Goal: Information Seeking & Learning: Learn about a topic

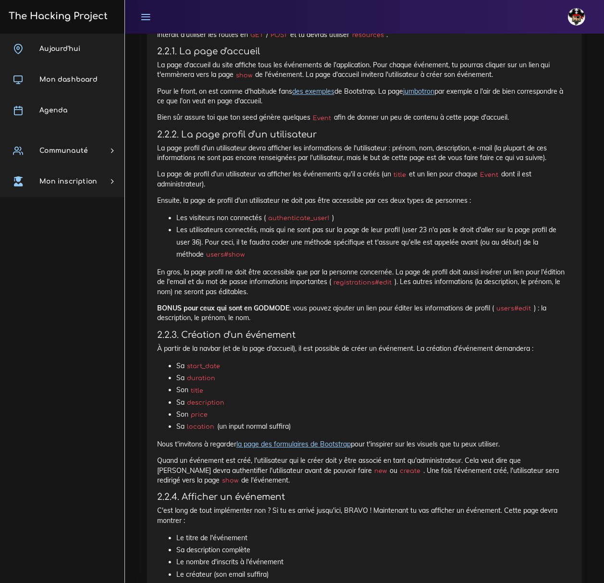
scroll to position [1234, 0]
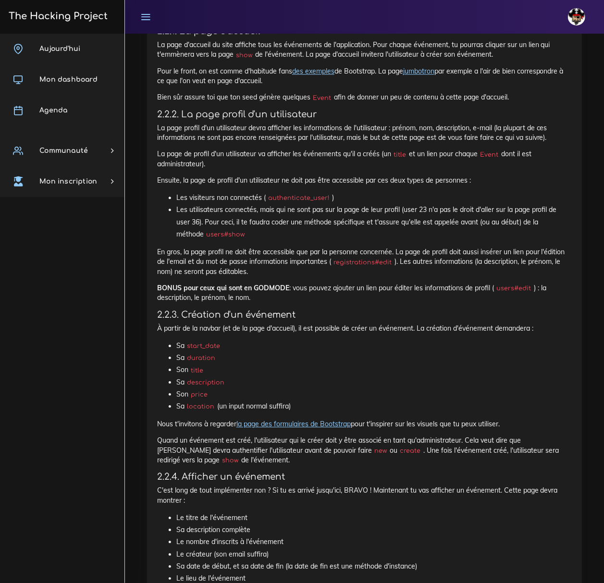
drag, startPoint x: 339, startPoint y: 333, endPoint x: 556, endPoint y: 416, distance: 231.9
click at [556, 416] on div "Eventbrite : Devise, PWA et premières views Maintenant que tu as un backend sol…" at bounding box center [364, 44] width 415 height 1329
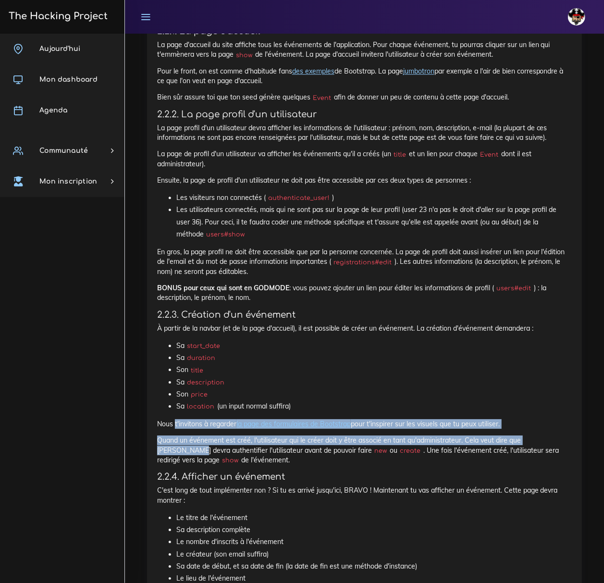
drag, startPoint x: 191, startPoint y: 427, endPoint x: 577, endPoint y: 437, distance: 386.9
click at [577, 437] on div "Eventbrite : Devise, PWA et premières views Maintenant que tu as un backend sol…" at bounding box center [364, 48] width 435 height 1356
click at [418, 448] on p "Quand un événement est créé, l'utilisateur qui le créer doit y être associé en …" at bounding box center [364, 449] width 415 height 29
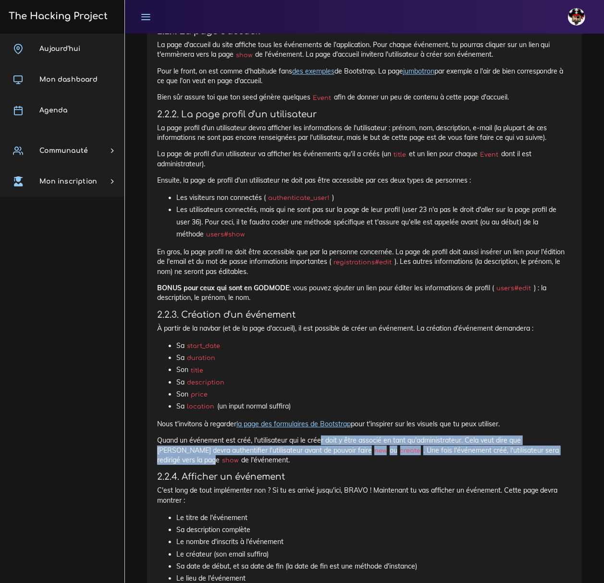
drag, startPoint x: 318, startPoint y: 442, endPoint x: 548, endPoint y: 454, distance: 230.4
click at [548, 454] on p "Quand un événement est créé, l'utilisateur qui le créer doit y être associé en …" at bounding box center [364, 449] width 415 height 29
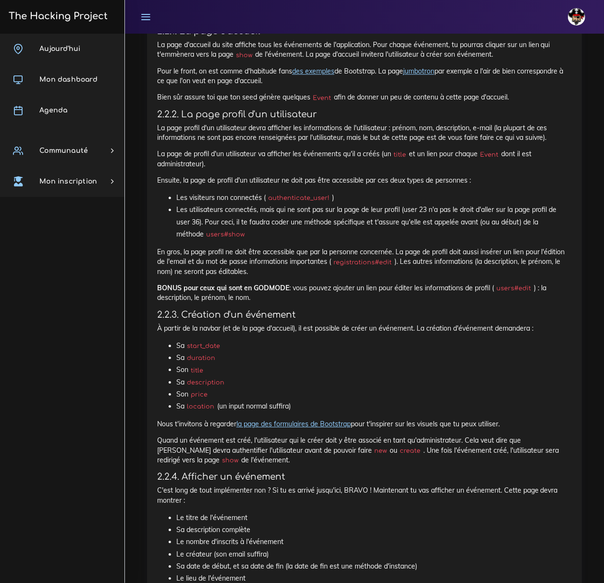
click at [494, 472] on div "Eventbrite : Devise, PWA et premières views Maintenant que tu as un backend sol…" at bounding box center [364, 44] width 415 height 1329
drag, startPoint x: 205, startPoint y: 452, endPoint x: 506, endPoint y: 463, distance: 301.5
click at [506, 463] on p "Quand un événement est créé, l'utilisateur qui le créer doit y être associé en …" at bounding box center [364, 449] width 415 height 29
click at [506, 465] on p "Quand un événement est créé, l'utilisateur qui le créer doit y être associé en …" at bounding box center [364, 449] width 415 height 29
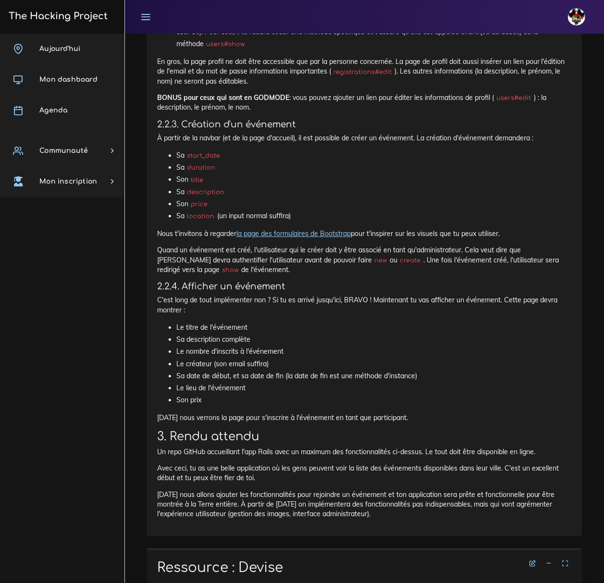
scroll to position [1426, 0]
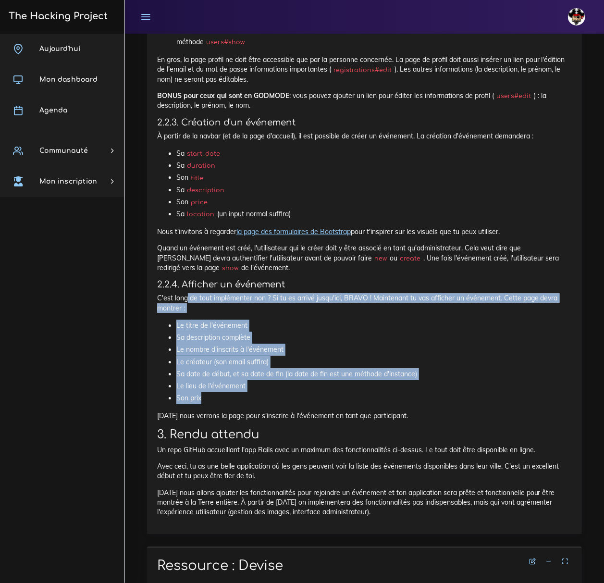
drag, startPoint x: 307, startPoint y: 396, endPoint x: 186, endPoint y: 295, distance: 157.2
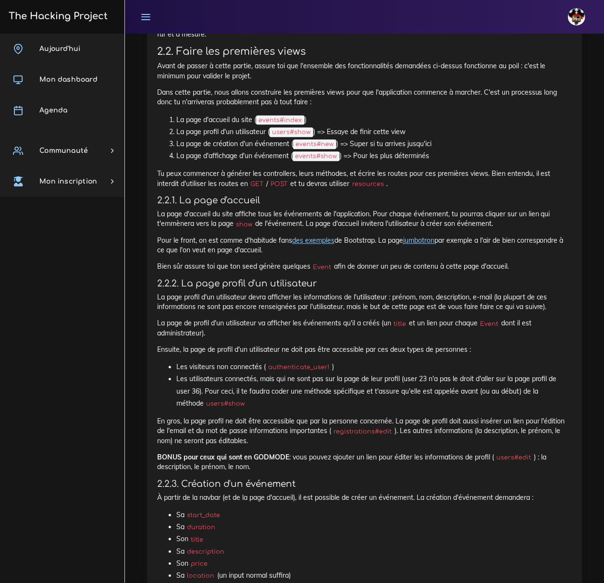
scroll to position [1106, 0]
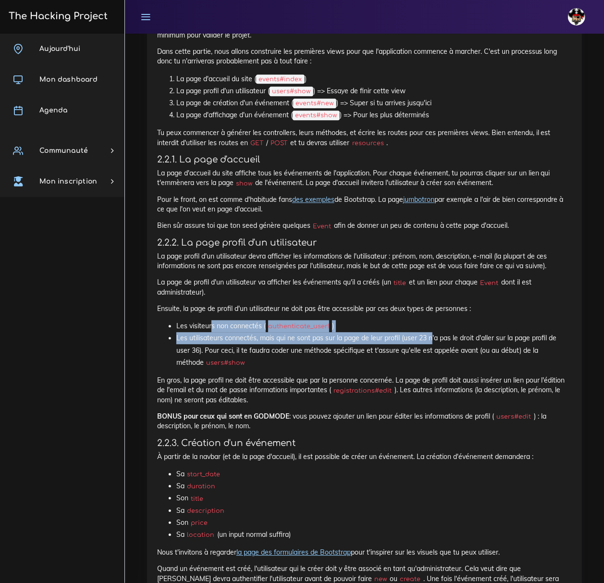
drag, startPoint x: 431, startPoint y: 335, endPoint x: 199, endPoint y: 323, distance: 232.8
click at [205, 325] on ul "Les visiteurs non connectés ( authenticate_user! ) Les utilisateurs connectés, …" at bounding box center [364, 344] width 415 height 49
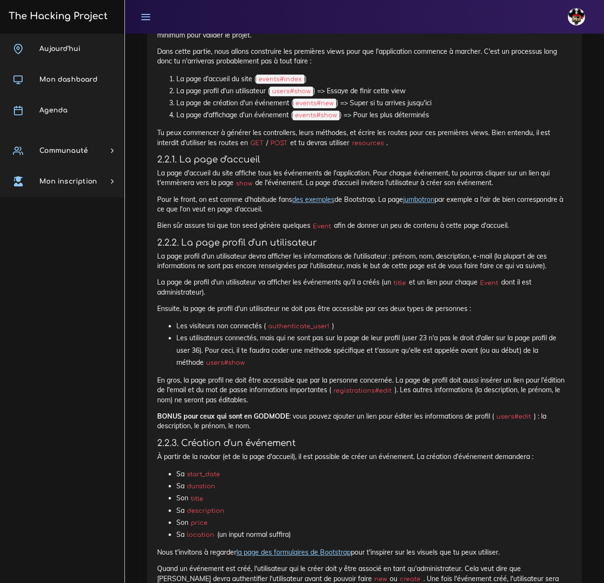
click at [334, 354] on li "Les utilisateurs connectés, mais qui ne sont pas sur la page de leur profil (us…" at bounding box center [373, 350] width 395 height 37
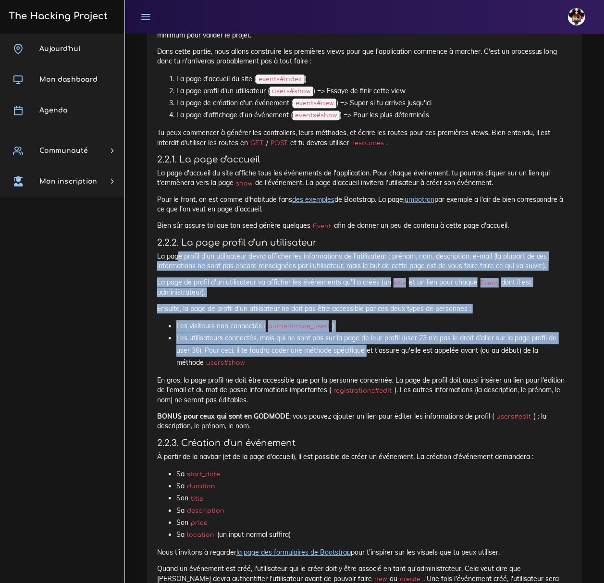
drag, startPoint x: 285, startPoint y: 343, endPoint x: 179, endPoint y: 256, distance: 137.6
click at [179, 256] on div "Eventbrite : Devise, PWA et premières views Maintenant que tu as un backend sol…" at bounding box center [364, 172] width 415 height 1329
click at [467, 318] on div "Eventbrite : Devise, PWA et premières views Maintenant que tu as un backend sol…" at bounding box center [364, 172] width 415 height 1329
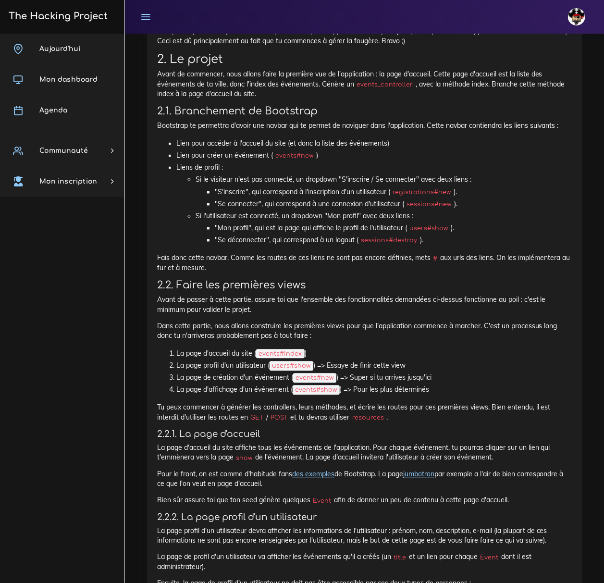
scroll to position [785, 0]
